Goal: Information Seeking & Learning: Find specific fact

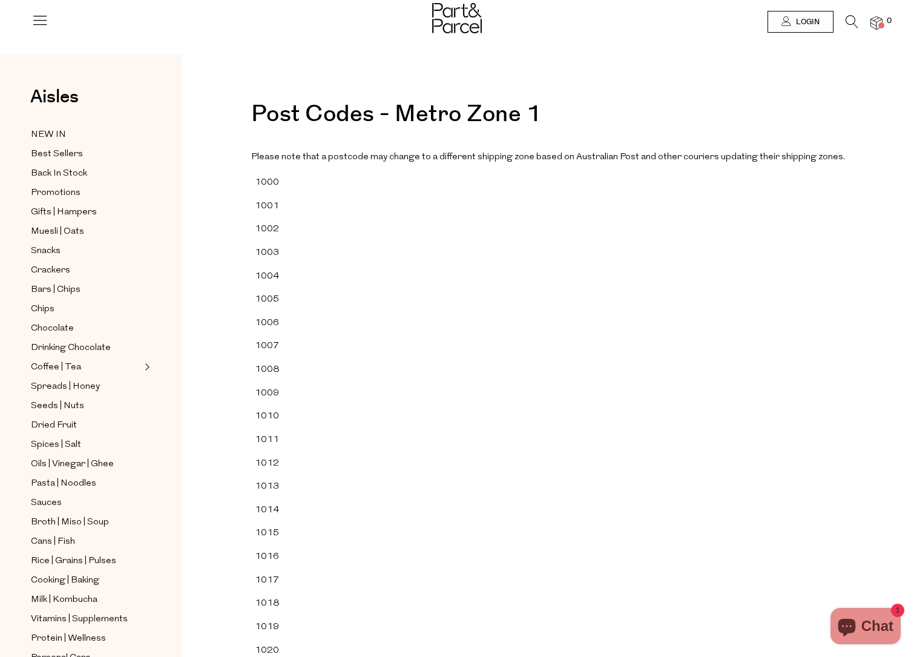
drag, startPoint x: 270, startPoint y: 186, endPoint x: 397, endPoint y: 334, distance: 195.3
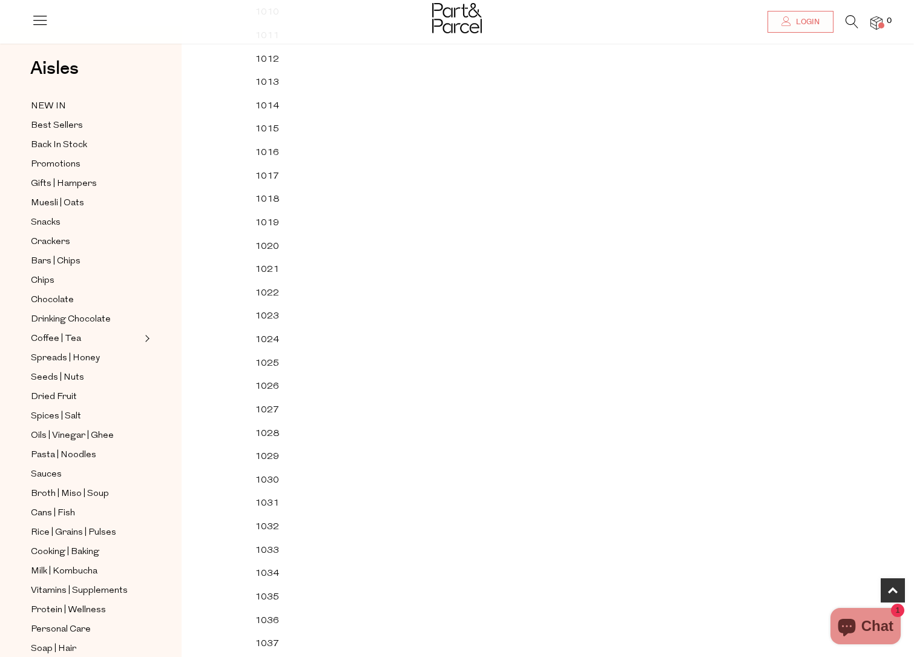
scroll to position [777, 0]
copy div
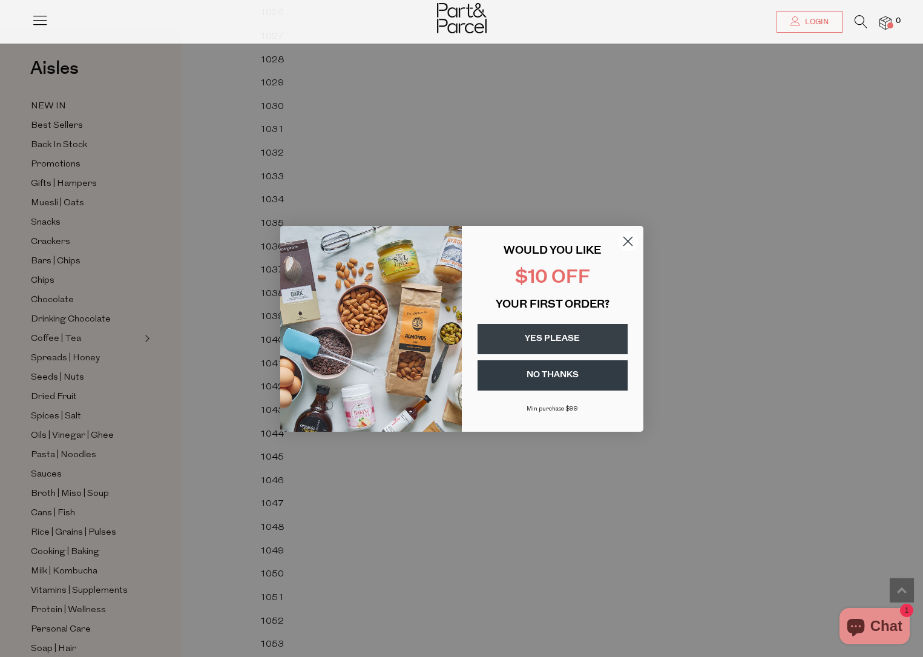
click at [632, 238] on circle "Close dialog" at bounding box center [627, 241] width 20 height 20
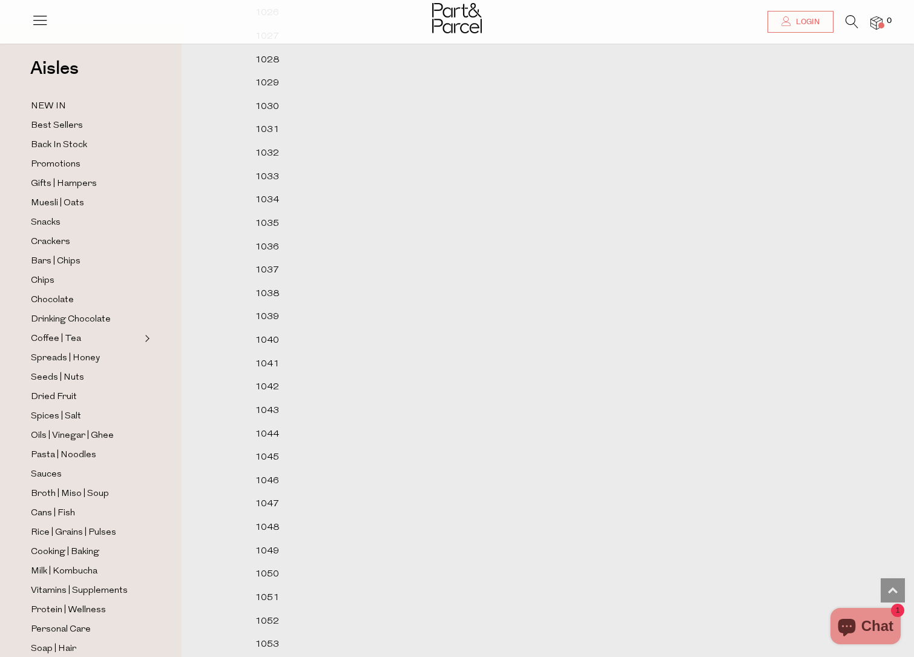
scroll to position [0, 0]
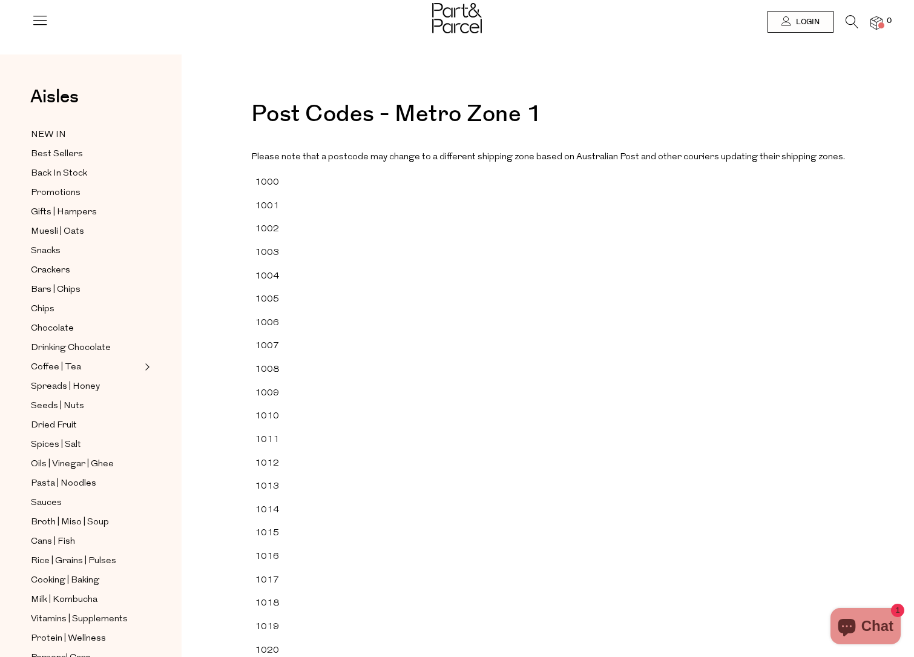
click at [429, 107] on h1 "Post Codes - Metro Zone 1" at bounding box center [548, 120] width 594 height 35
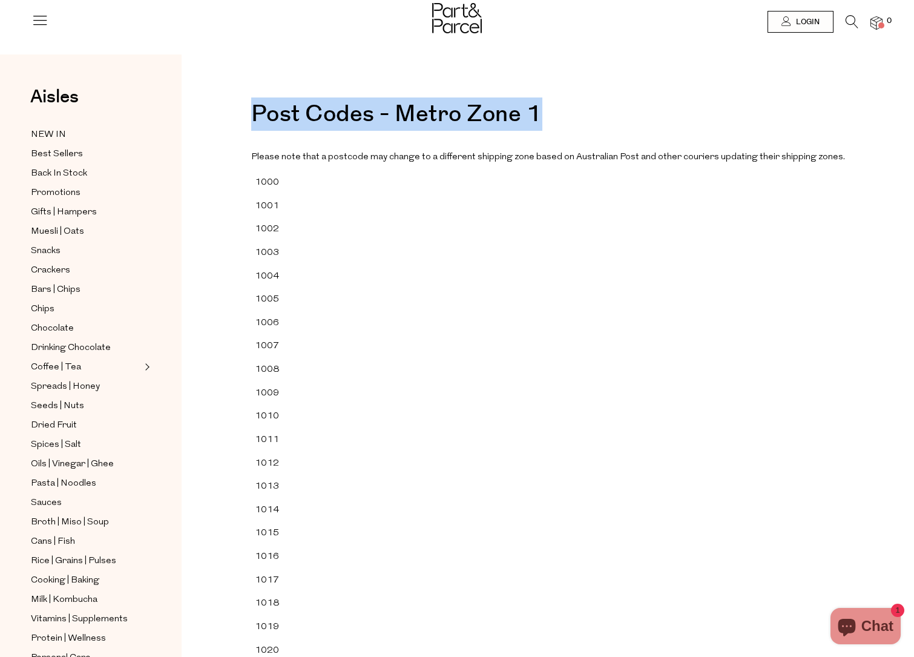
click at [429, 107] on h1 "Post Codes - Metro Zone 1" at bounding box center [548, 120] width 594 height 35
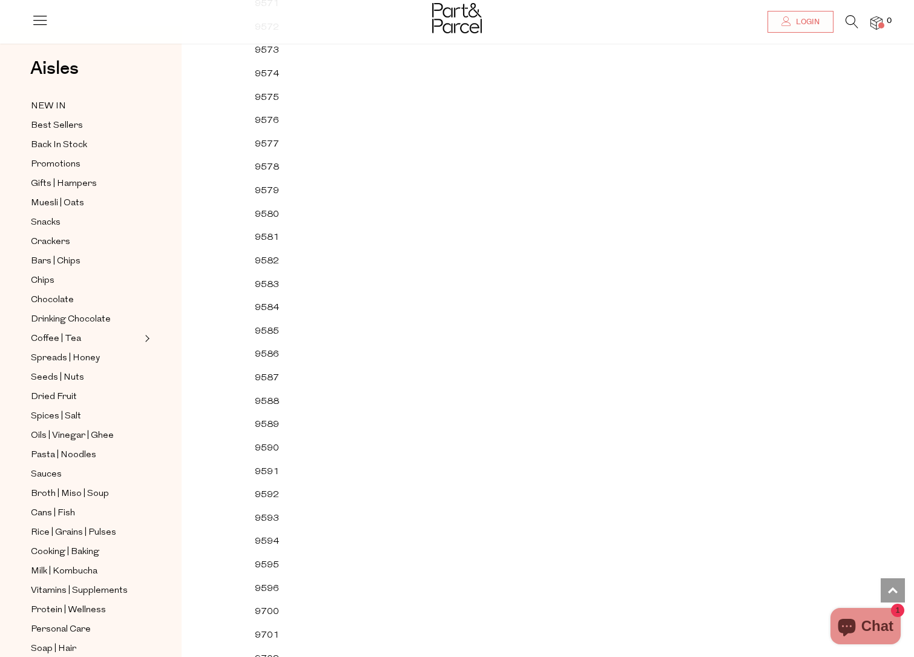
scroll to position [87760, 0]
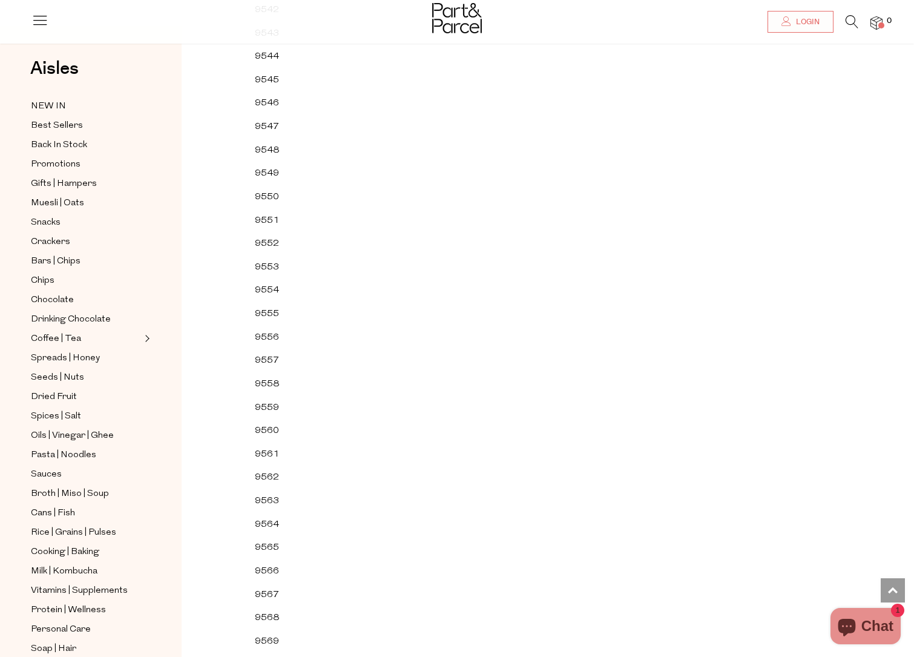
click at [277, 220] on td "9551" at bounding box center [277, 221] width 53 height 24
copy td "9551"
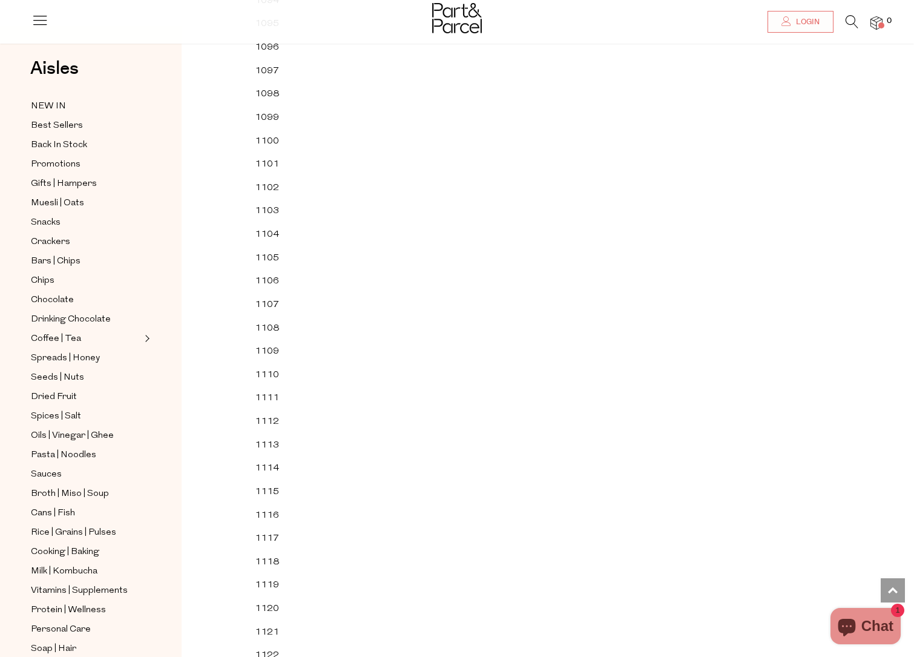
scroll to position [2294, 0]
